Goal: Transaction & Acquisition: Purchase product/service

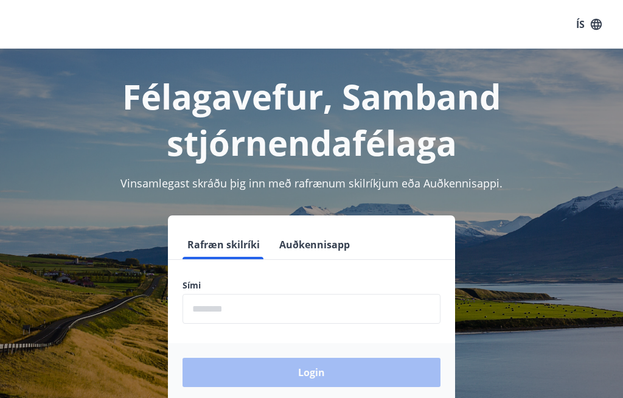
click at [236, 314] on input "phone" at bounding box center [312, 309] width 258 height 30
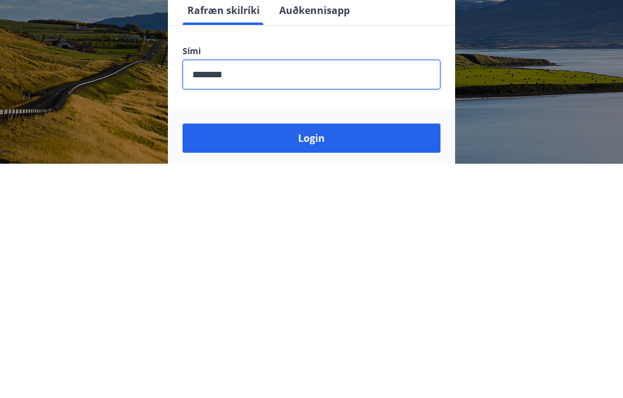
type input "********"
click at [298, 358] on button "Login" at bounding box center [312, 372] width 258 height 29
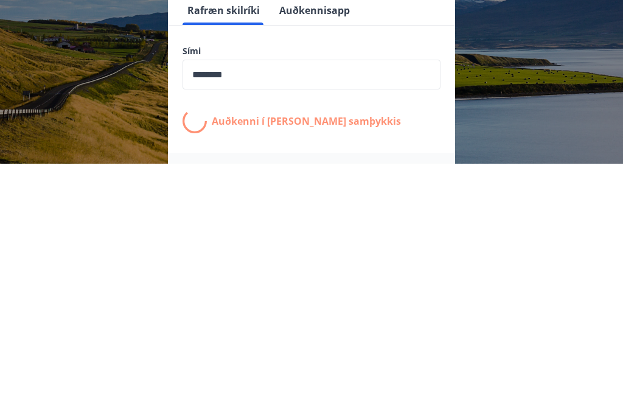
scroll to position [193, 0]
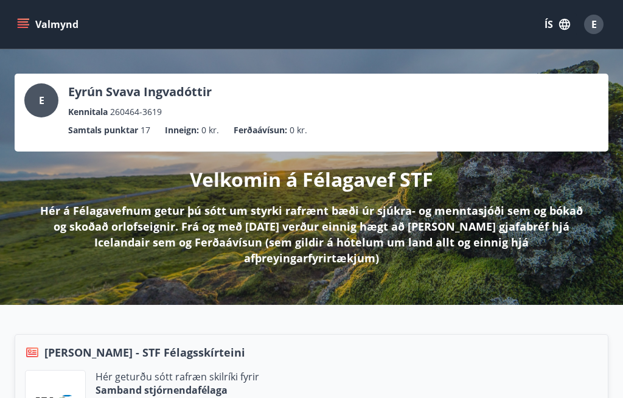
click at [269, 134] on p "Ferðaávísun :" at bounding box center [261, 130] width 54 height 13
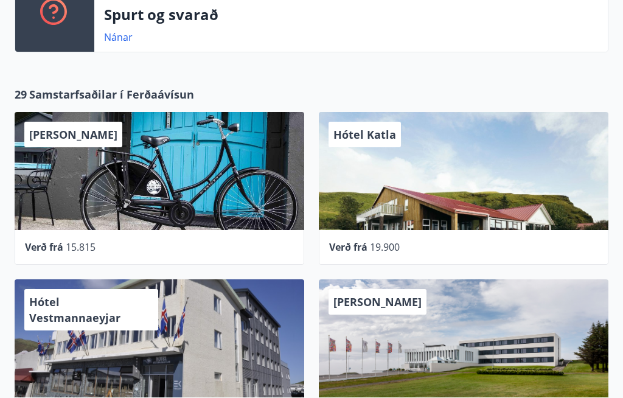
scroll to position [473, 0]
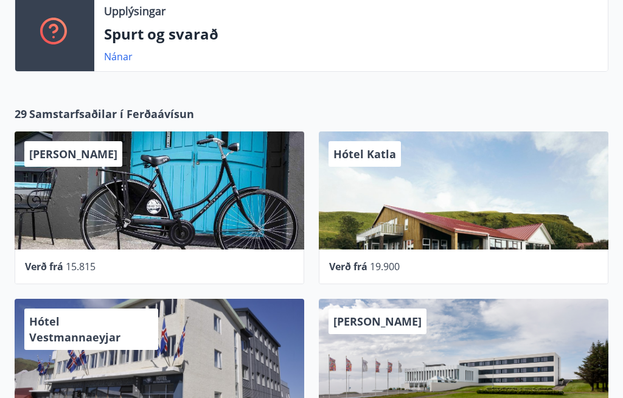
click at [149, 106] on span "Samstarfsaðilar í Ferðaávísun" at bounding box center [111, 114] width 165 height 16
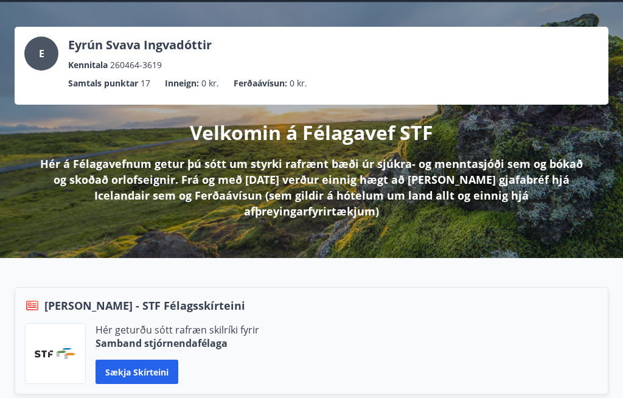
scroll to position [0, 0]
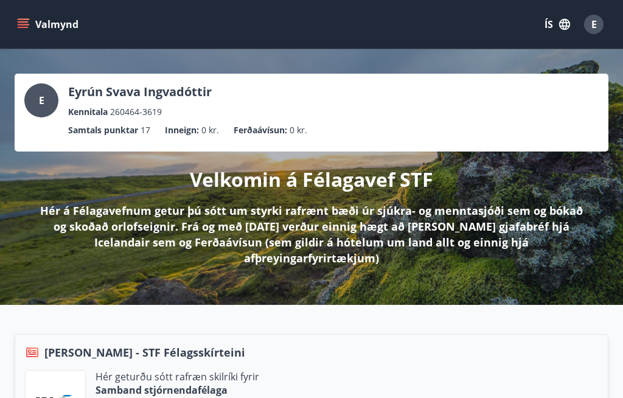
click at [26, 34] on button "Valmynd" at bounding box center [49, 24] width 69 height 22
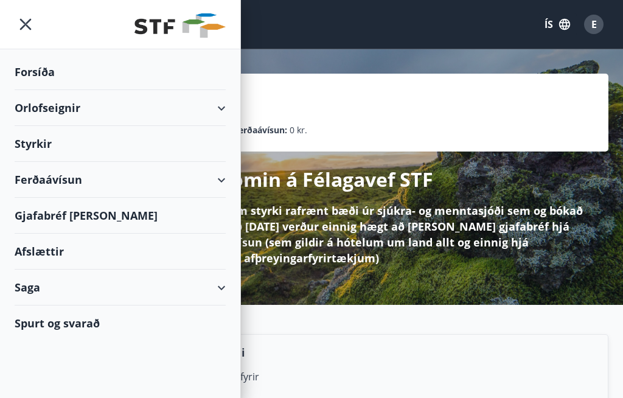
click at [222, 175] on div "Ferðaávísun" at bounding box center [120, 180] width 211 height 36
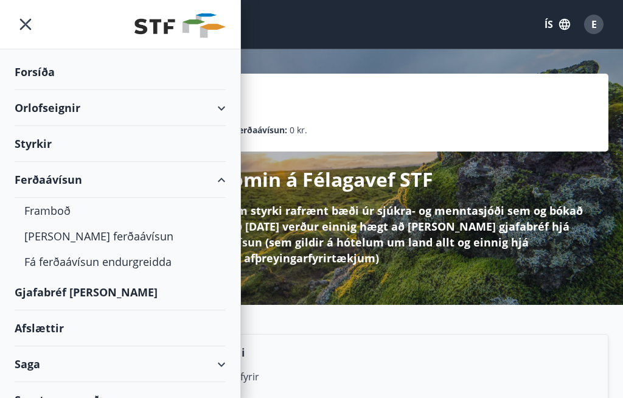
click at [101, 239] on div "Kaupa ferðaávísun" at bounding box center [120, 236] width 192 height 26
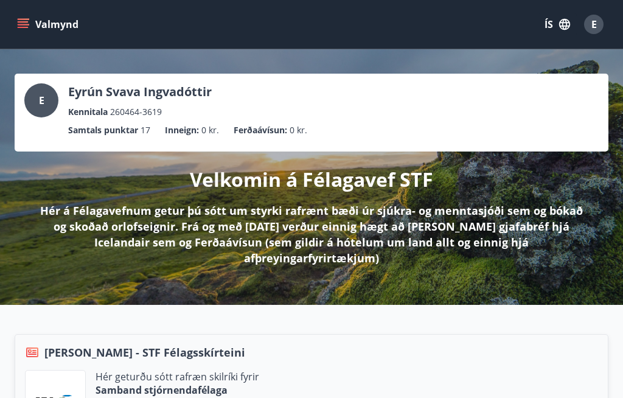
click at [25, 24] on icon "menu" at bounding box center [24, 24] width 13 height 1
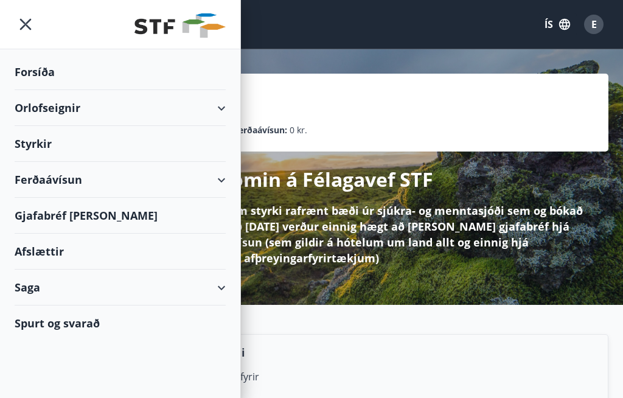
click at [52, 247] on div "Afslættir" at bounding box center [120, 252] width 211 height 36
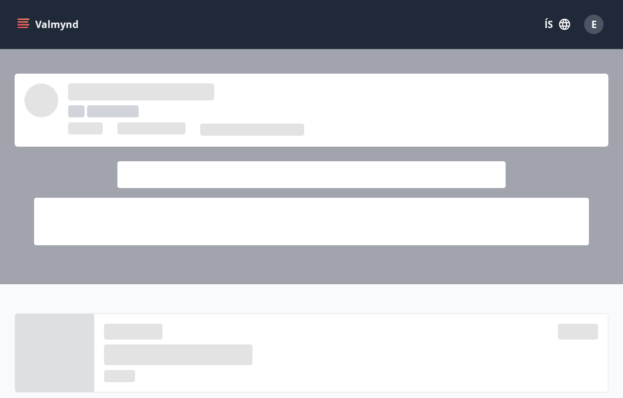
click at [26, 23] on icon "menu" at bounding box center [23, 21] width 11 height 1
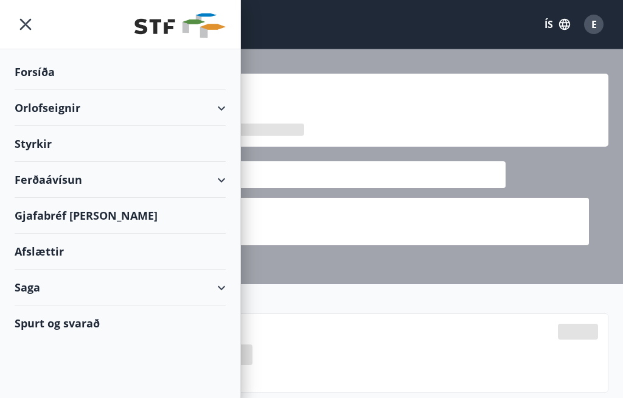
click at [79, 219] on div "Gjafabréf og kort" at bounding box center [120, 216] width 211 height 36
